Goal: Task Accomplishment & Management: Manage account settings

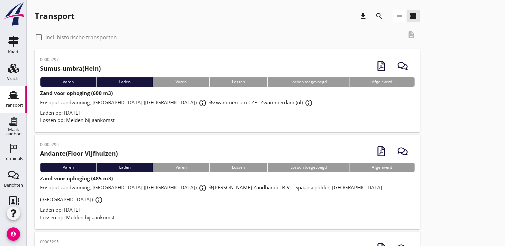
scroll to position [69, 0]
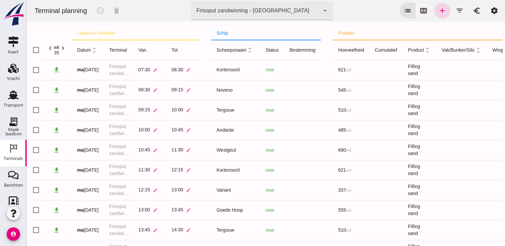
click at [420, 7] on icon "calendar_view_week" at bounding box center [424, 11] width 8 height 8
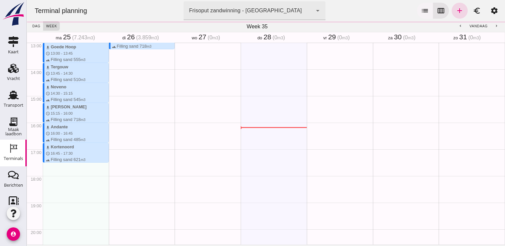
scroll to position [428, 0]
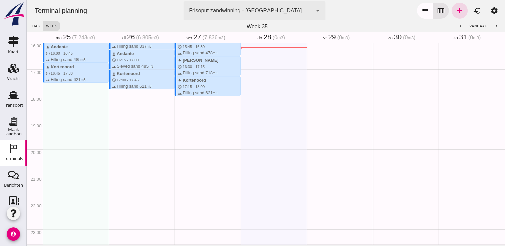
click at [11, 239] on icon "account_circle" at bounding box center [13, 234] width 13 height 13
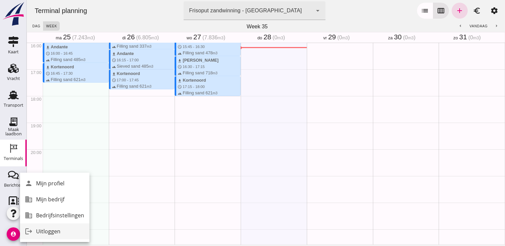
click at [27, 233] on icon "logout" at bounding box center [28, 231] width 13 height 13
